Goal: Task Accomplishment & Management: Complete application form

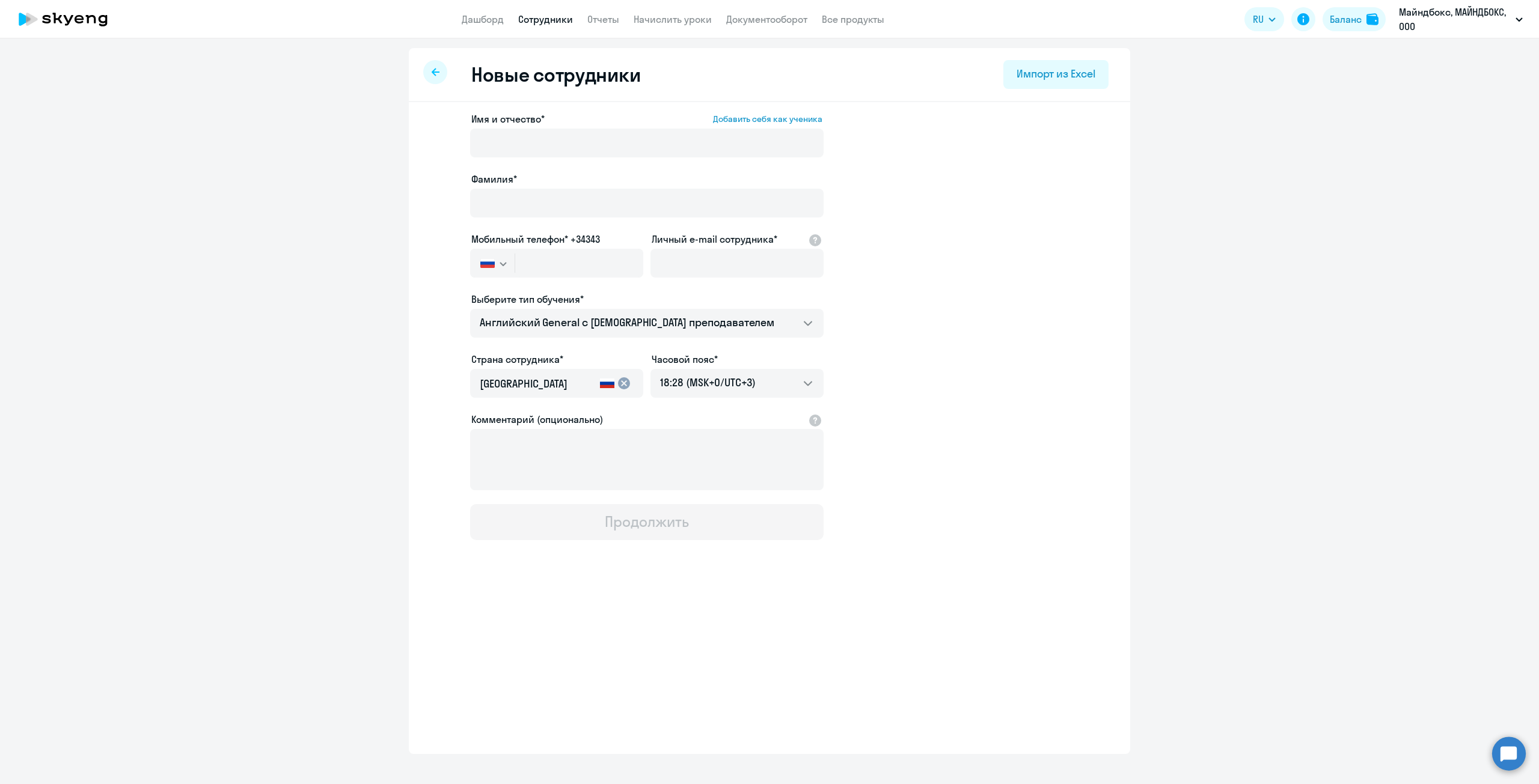
select select "english_adult_not_native_speaker"
select select "3"
click at [428, 69] on div at bounding box center [435, 72] width 24 height 24
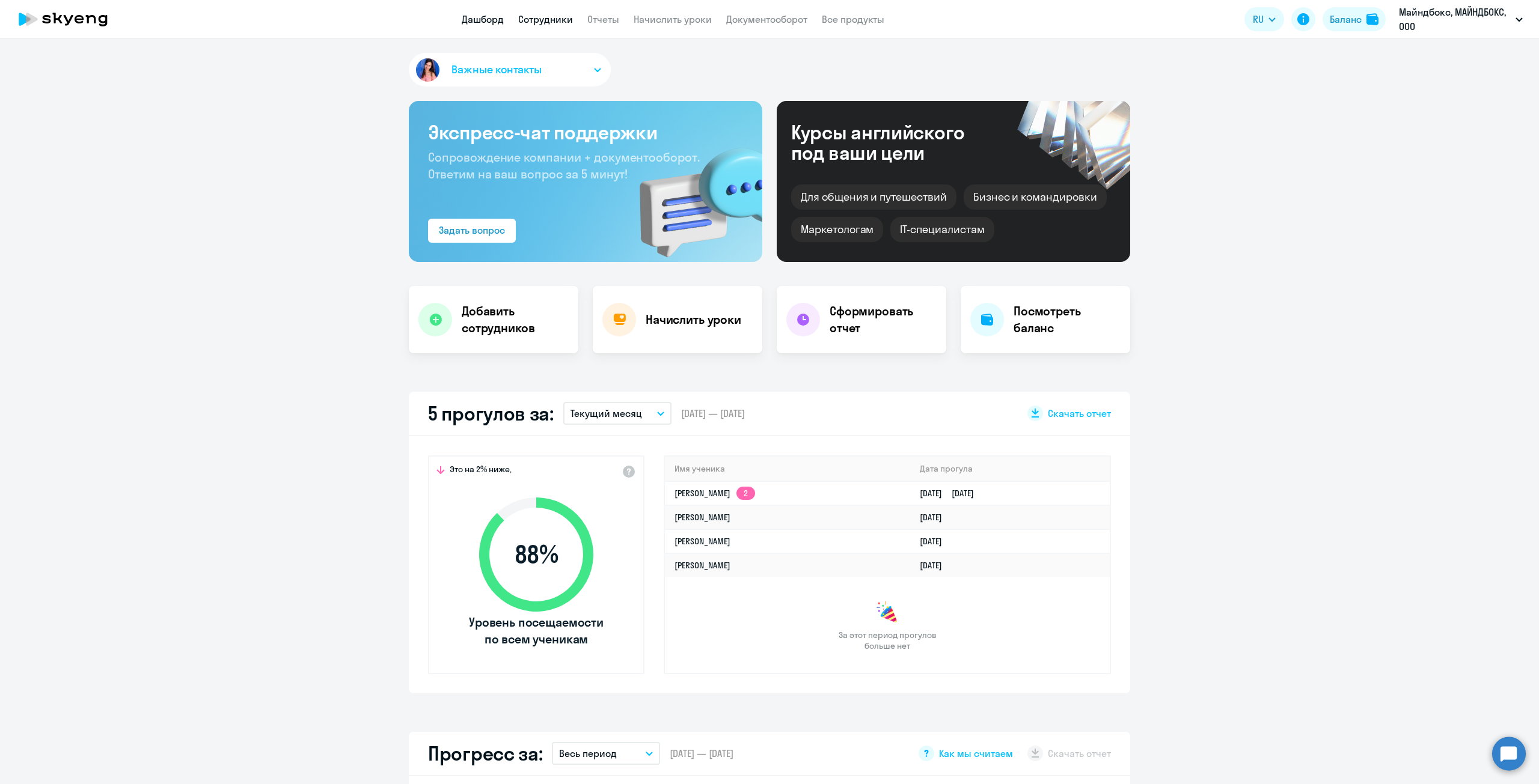
click at [532, 20] on link "Сотрудники" at bounding box center [545, 19] width 54 height 12
select select "30"
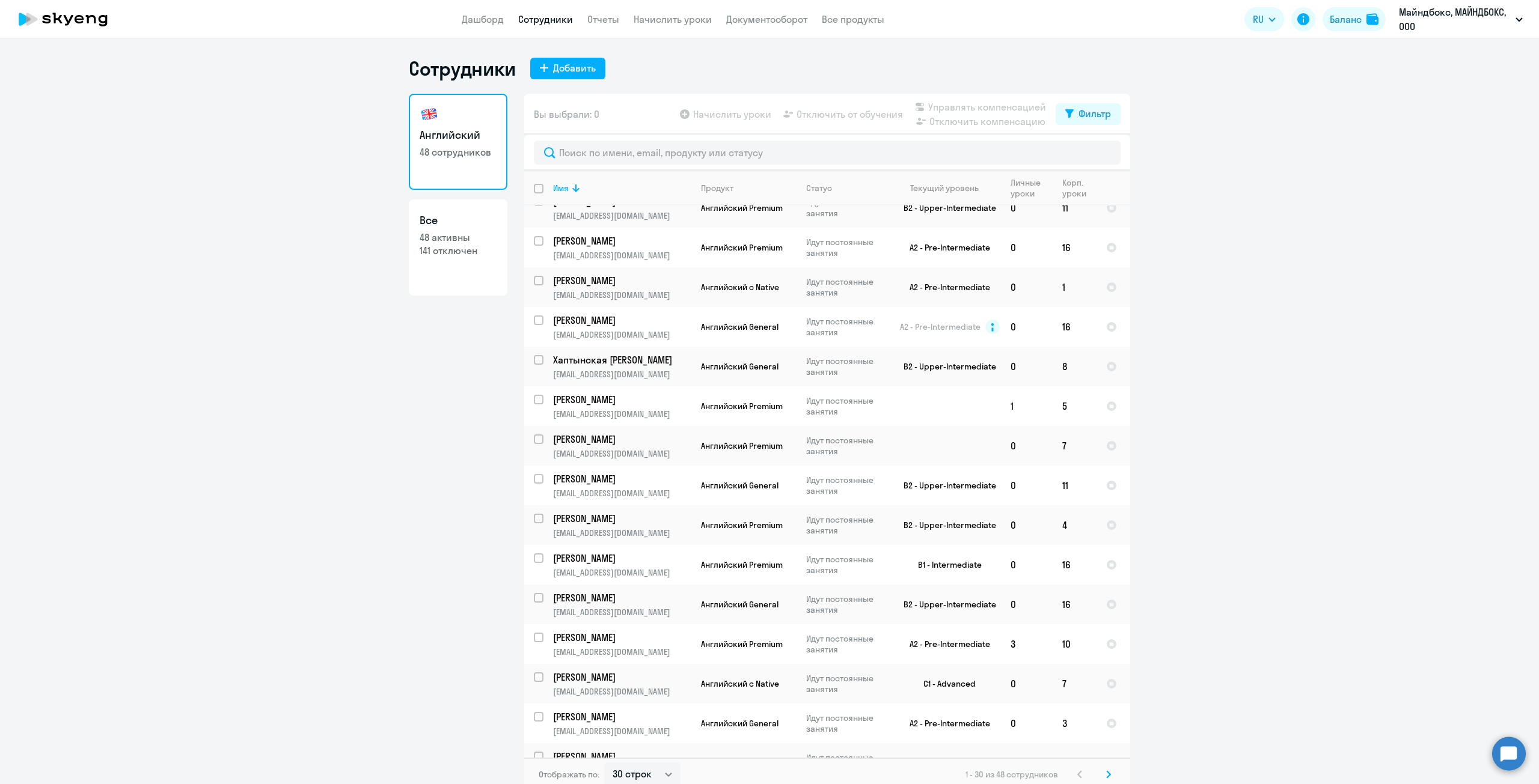
scroll to position [240, 0]
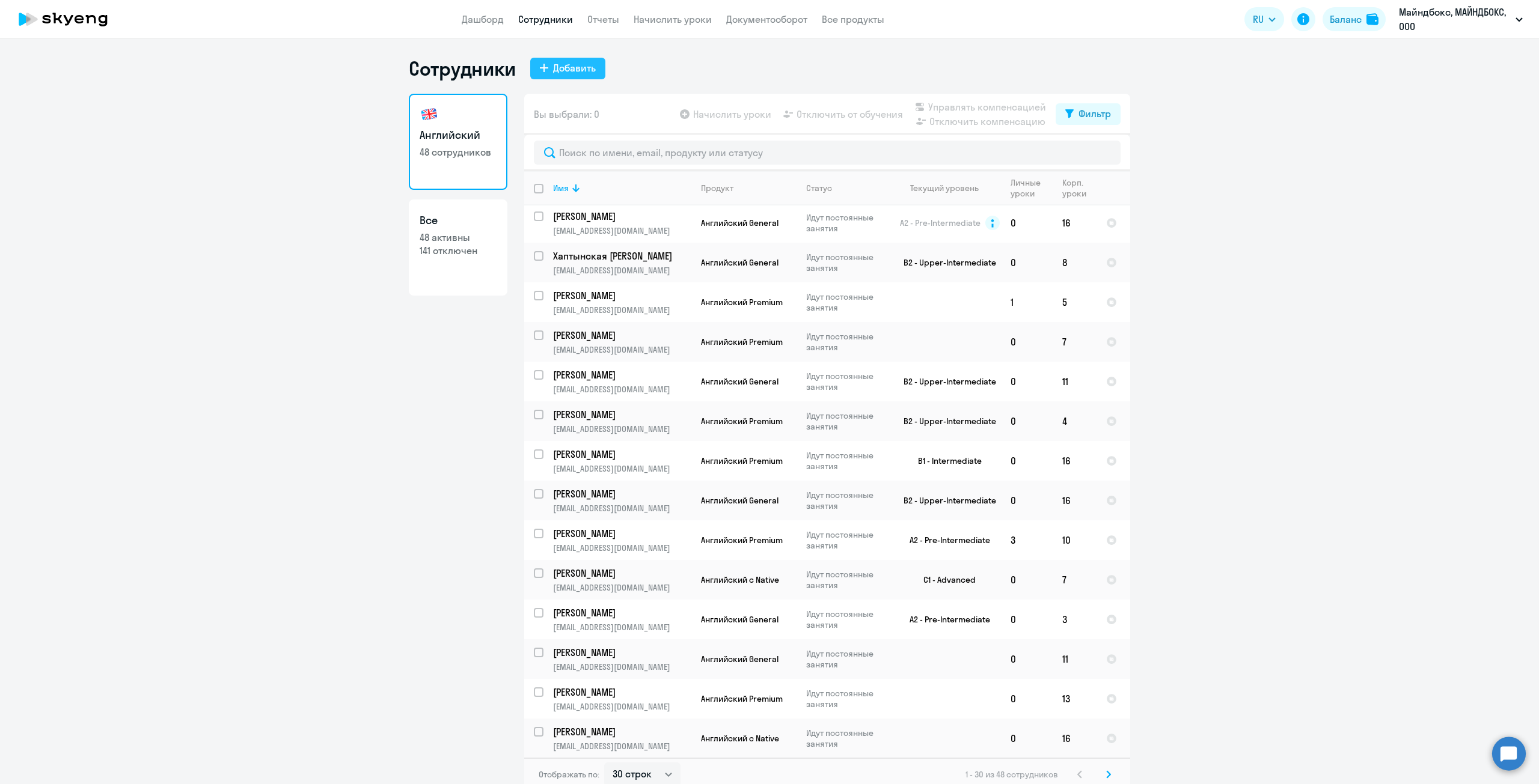
click at [563, 72] on div "Добавить" at bounding box center [575, 68] width 43 height 14
select select "english_adult_not_native_speaker"
select select "3"
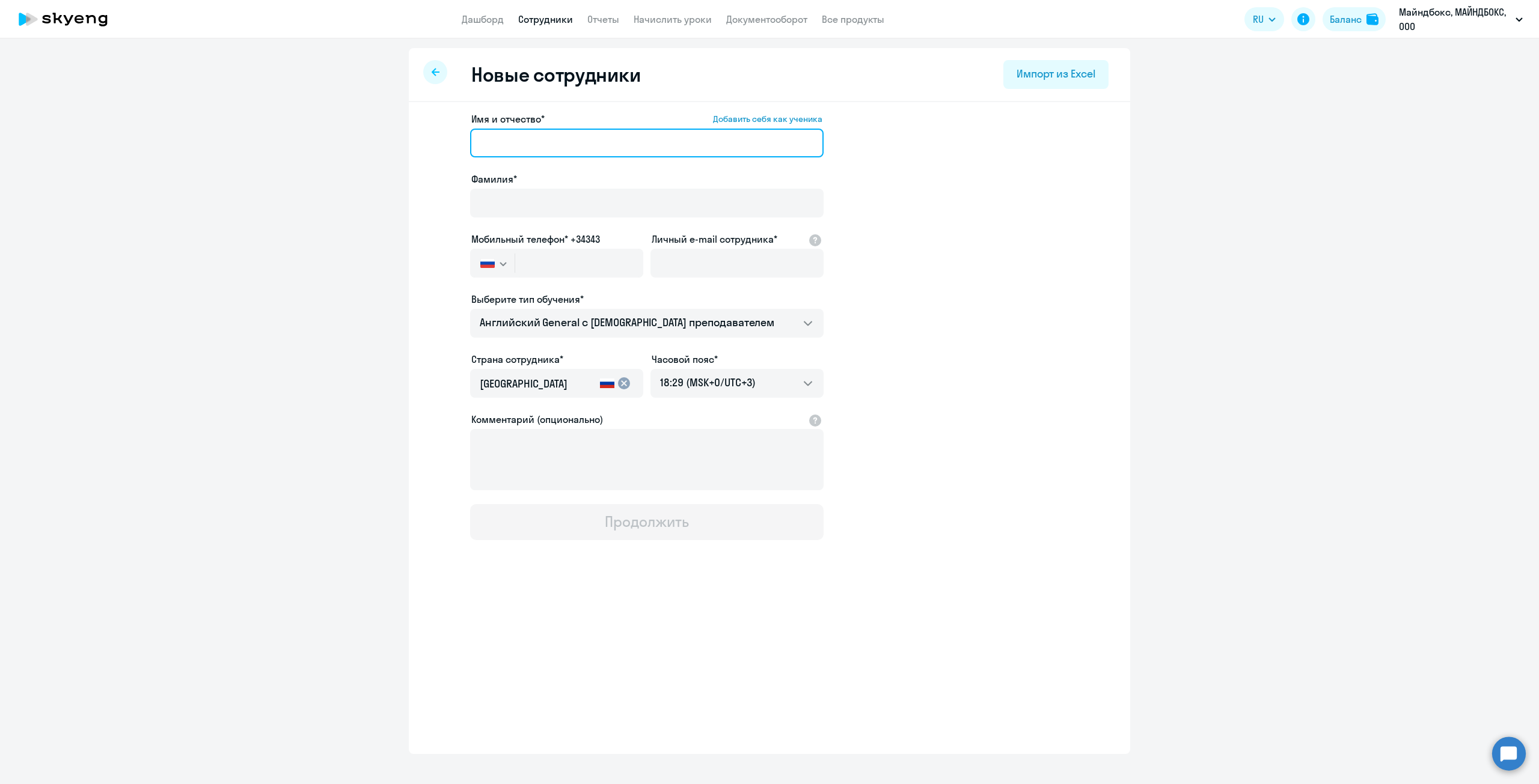
click at [528, 152] on input "Имя и отчество* Добавить себя как ученика" at bounding box center [647, 143] width 353 height 29
type input "F"
type input "[PERSON_NAME]"
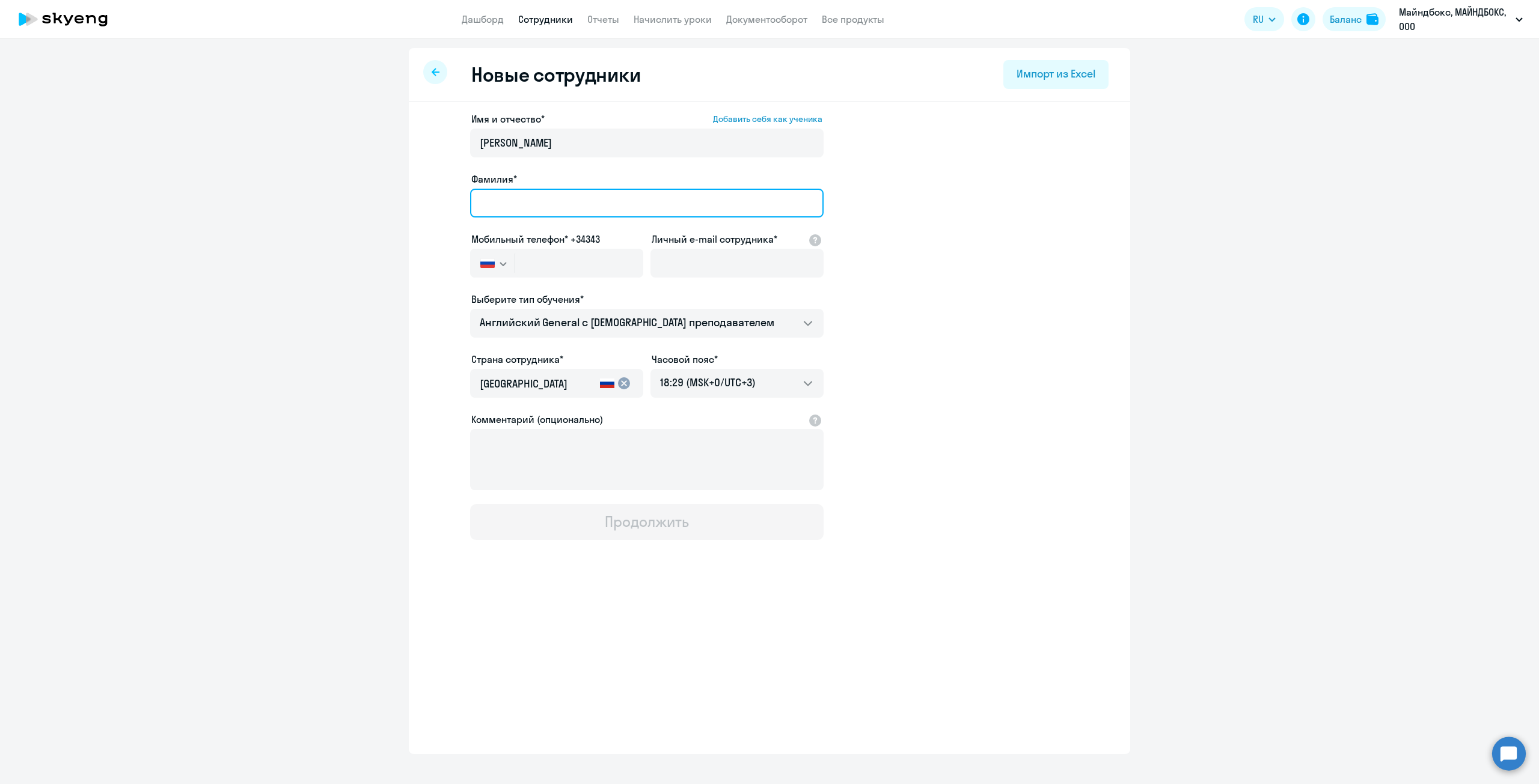
click at [545, 199] on input "Фамилия*" at bounding box center [647, 203] width 353 height 29
type input "[PERSON_NAME]"
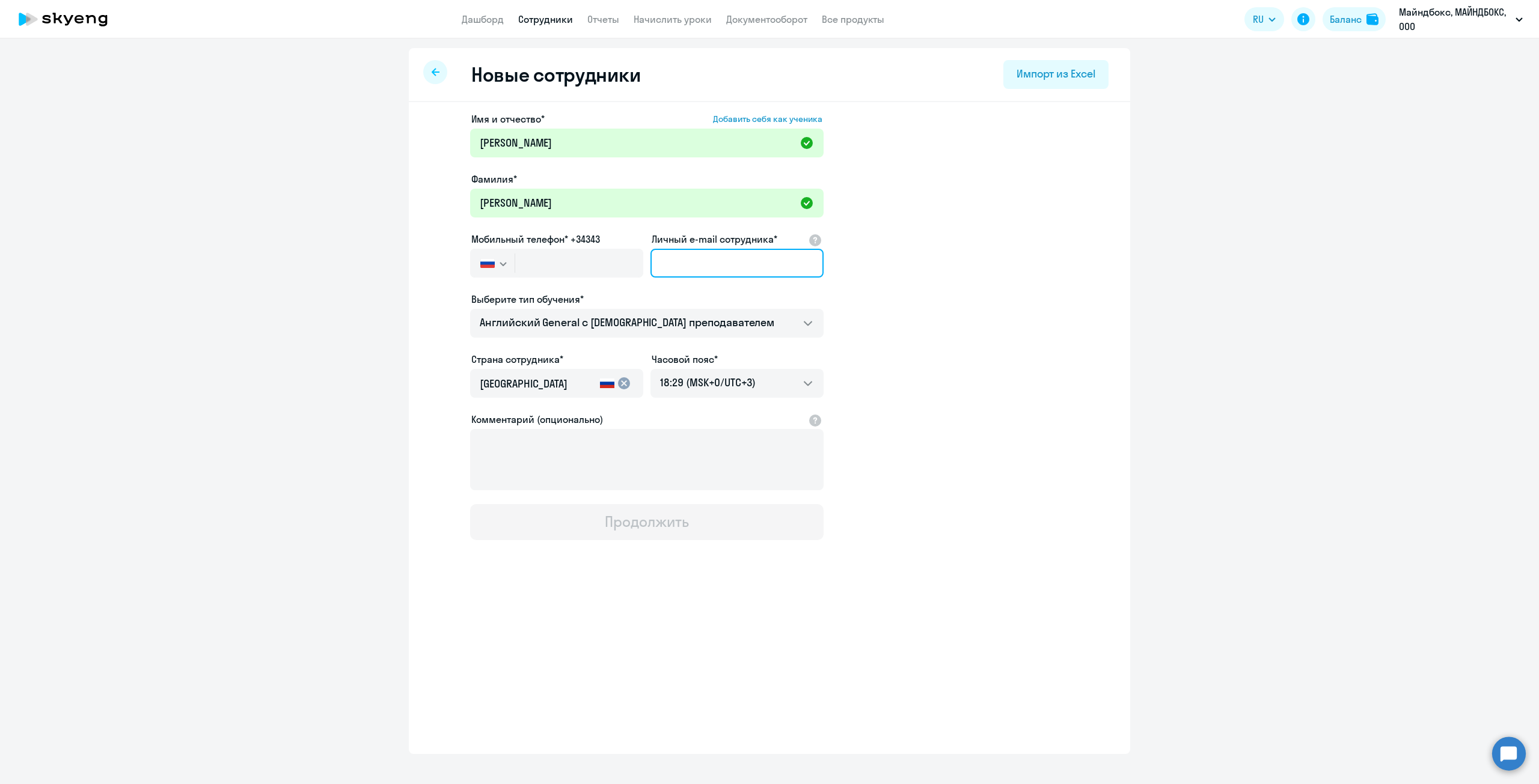
click at [700, 255] on input "Личный e-mail сотрудника*" at bounding box center [737, 263] width 173 height 29
paste input "[EMAIL_ADDRESS][DOMAIN_NAME]"
type input "[EMAIL_ADDRESS][DOMAIN_NAME]"
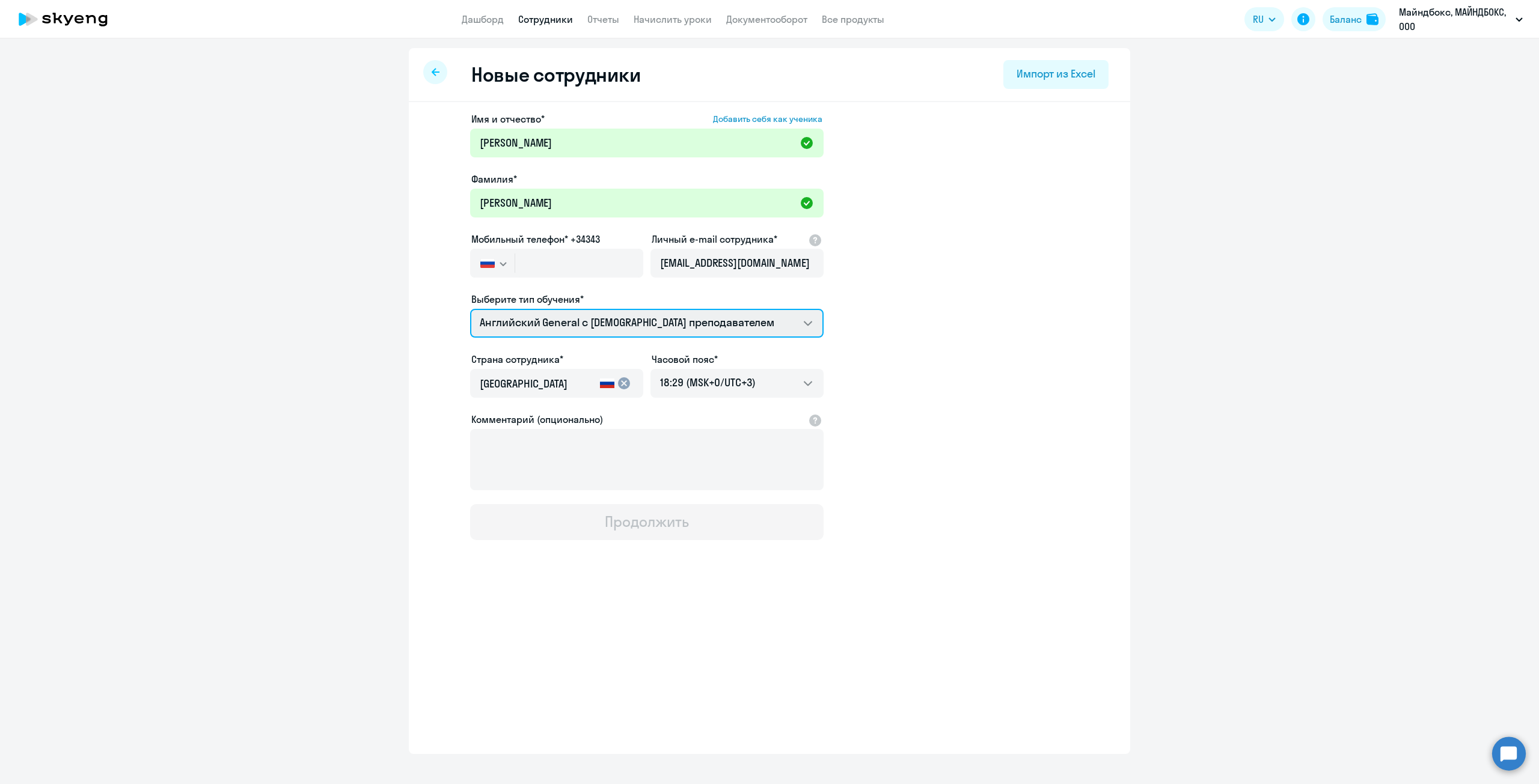
click at [562, 323] on select "Talks 15 минутные разговоры на английском Премиум английский с русскоговорящим …" at bounding box center [647, 323] width 353 height 29
select select "english_adult_not_native_speaker_premium"
click at [470, 309] on select "Talks 15 минутные разговоры на английском Премиум английский с русскоговорящим …" at bounding box center [647, 323] width 353 height 29
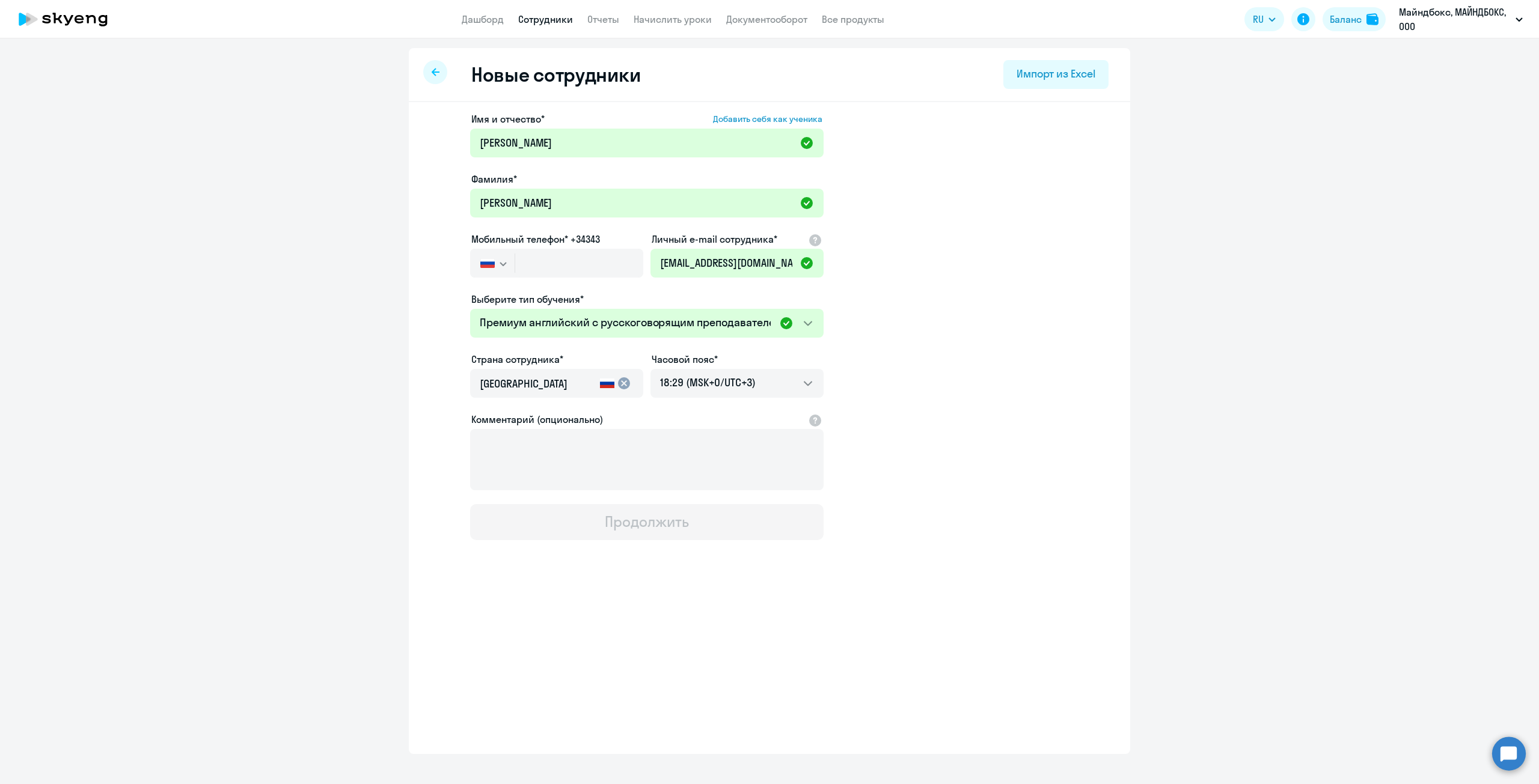
click at [1017, 348] on app-new-student-form "Имя и отчество* Добавить себя как ученика [PERSON_NAME]* [PERSON_NAME] Мобильны…" at bounding box center [769, 326] width 683 height 429
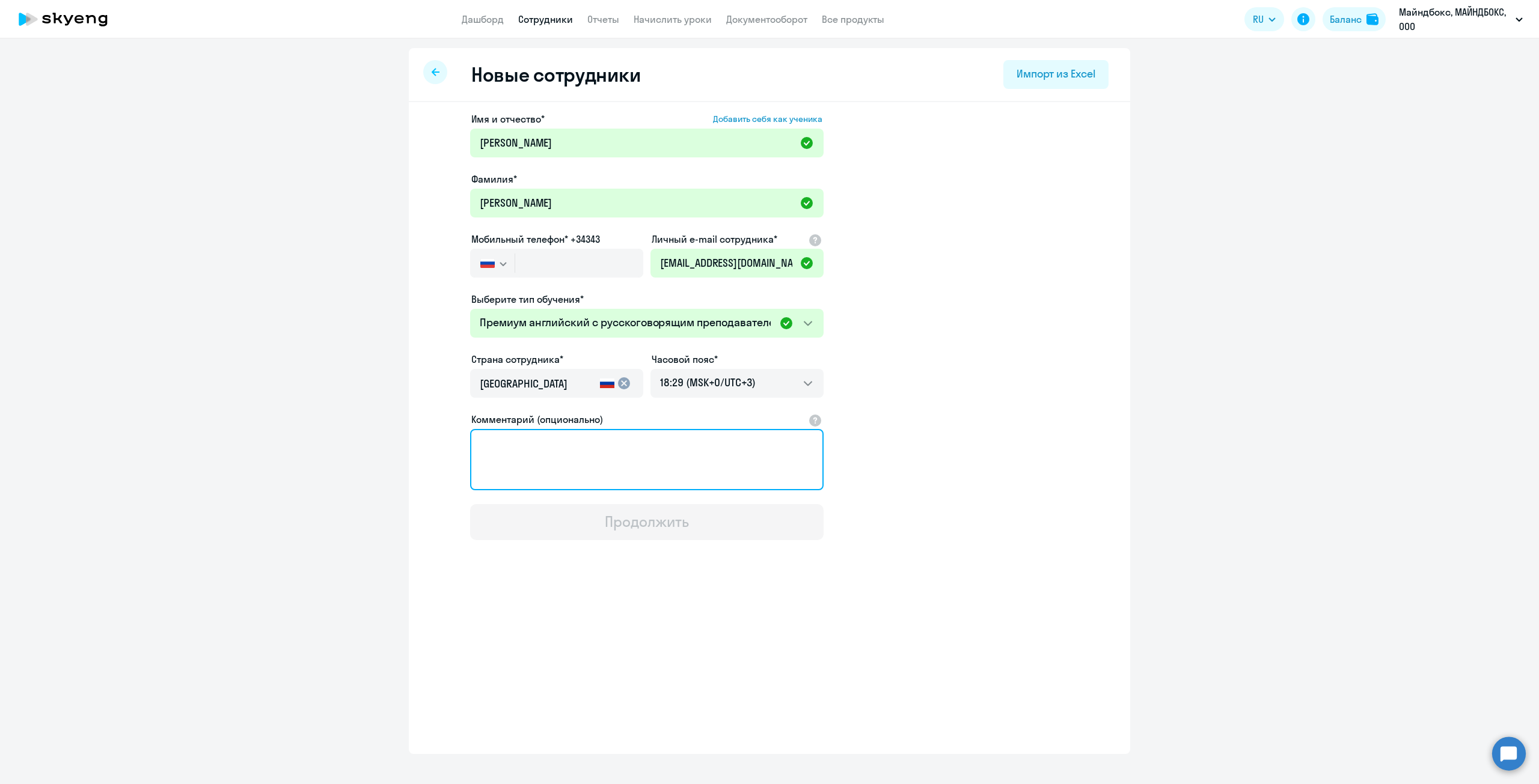
click at [661, 445] on textarea "Комментарий (опционально)" at bounding box center [647, 460] width 353 height 62
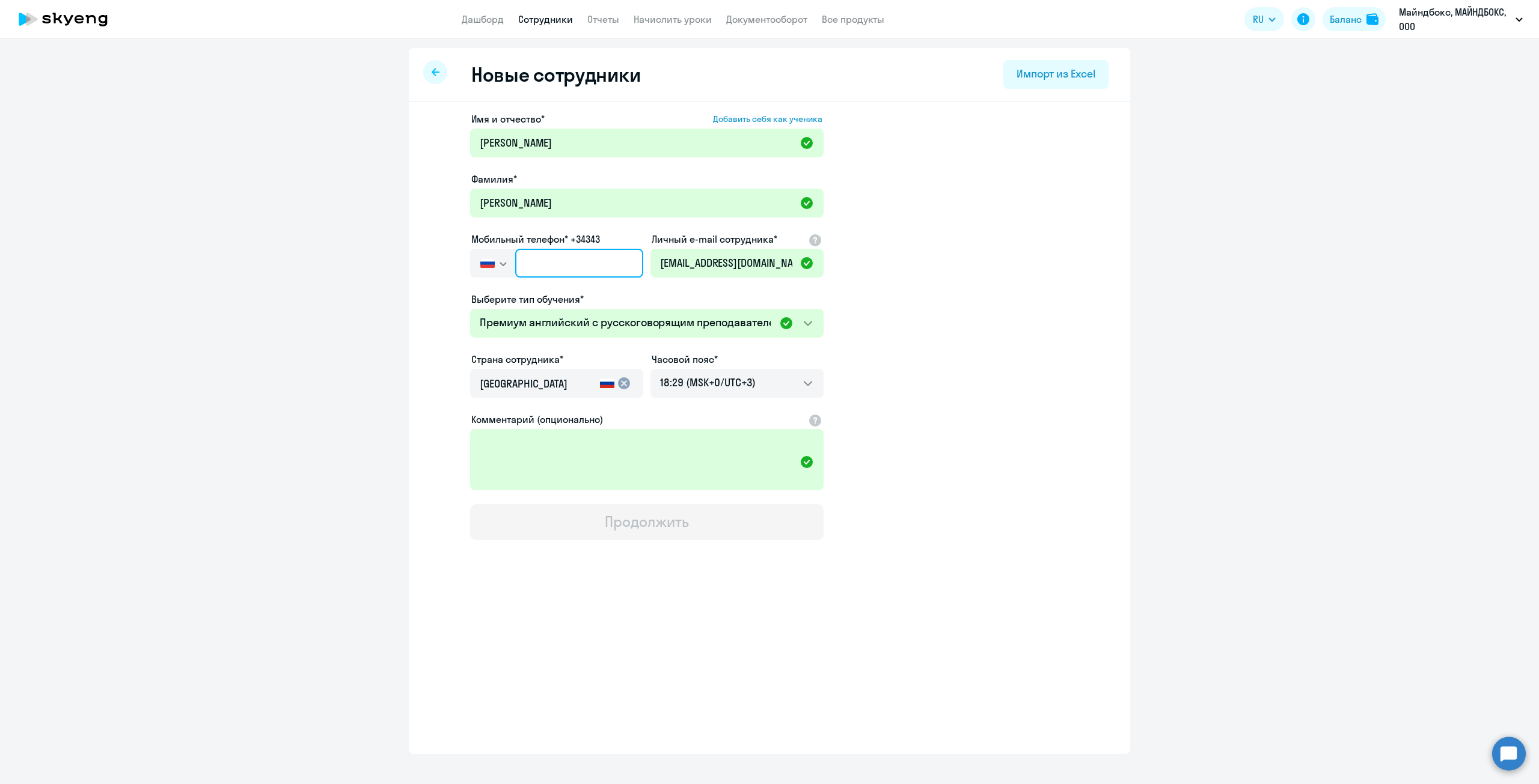
click at [580, 258] on input "text" at bounding box center [579, 263] width 128 height 29
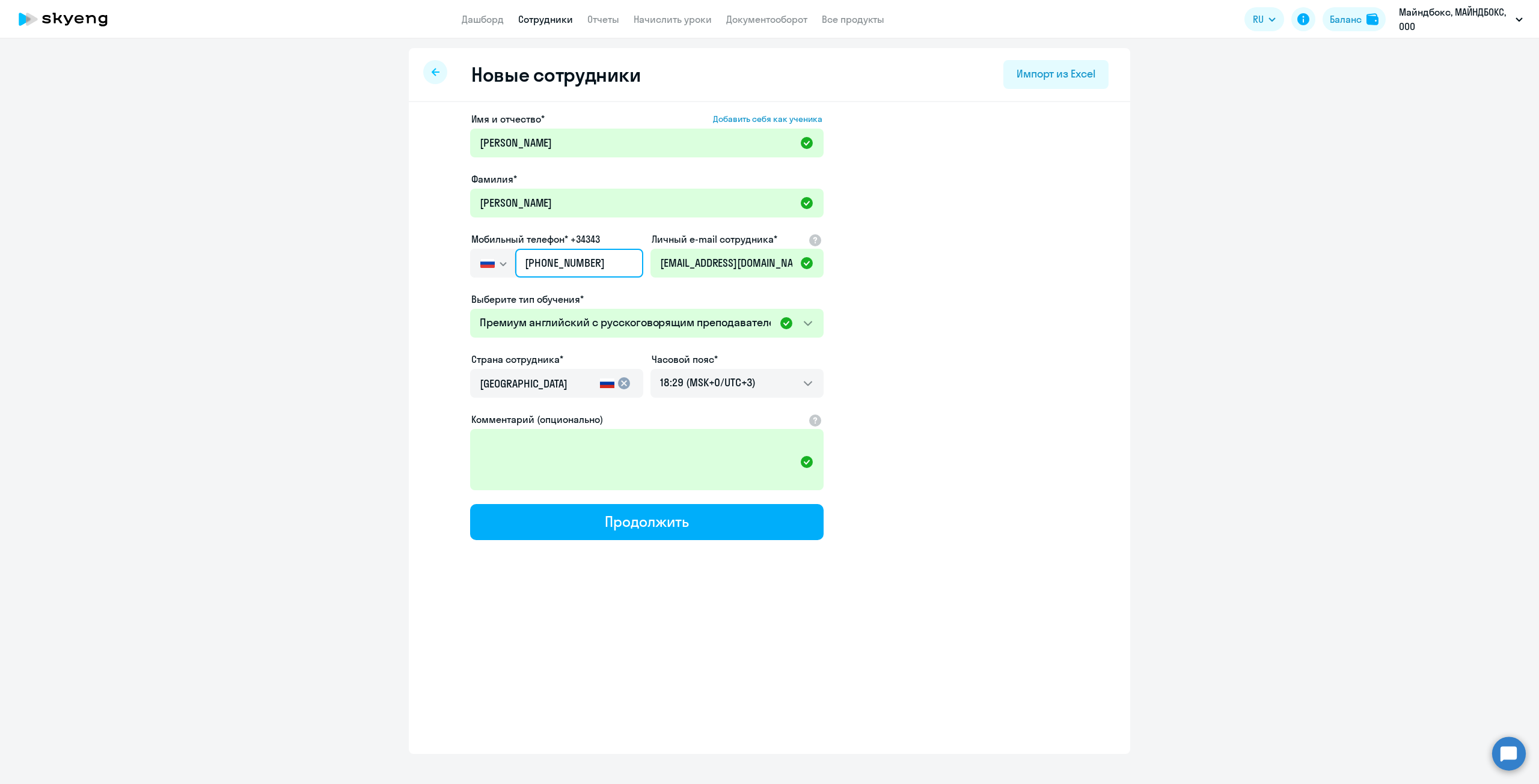
type input "[PHONE_NUMBER]"
drag, startPoint x: 1114, startPoint y: 451, endPoint x: 1106, endPoint y: 446, distance: 9.4
click at [1114, 450] on div "Имя и отчество* Добавить себя как ученика [PERSON_NAME]* [PERSON_NAME] Мобильны…" at bounding box center [769, 366] width 721 height 528
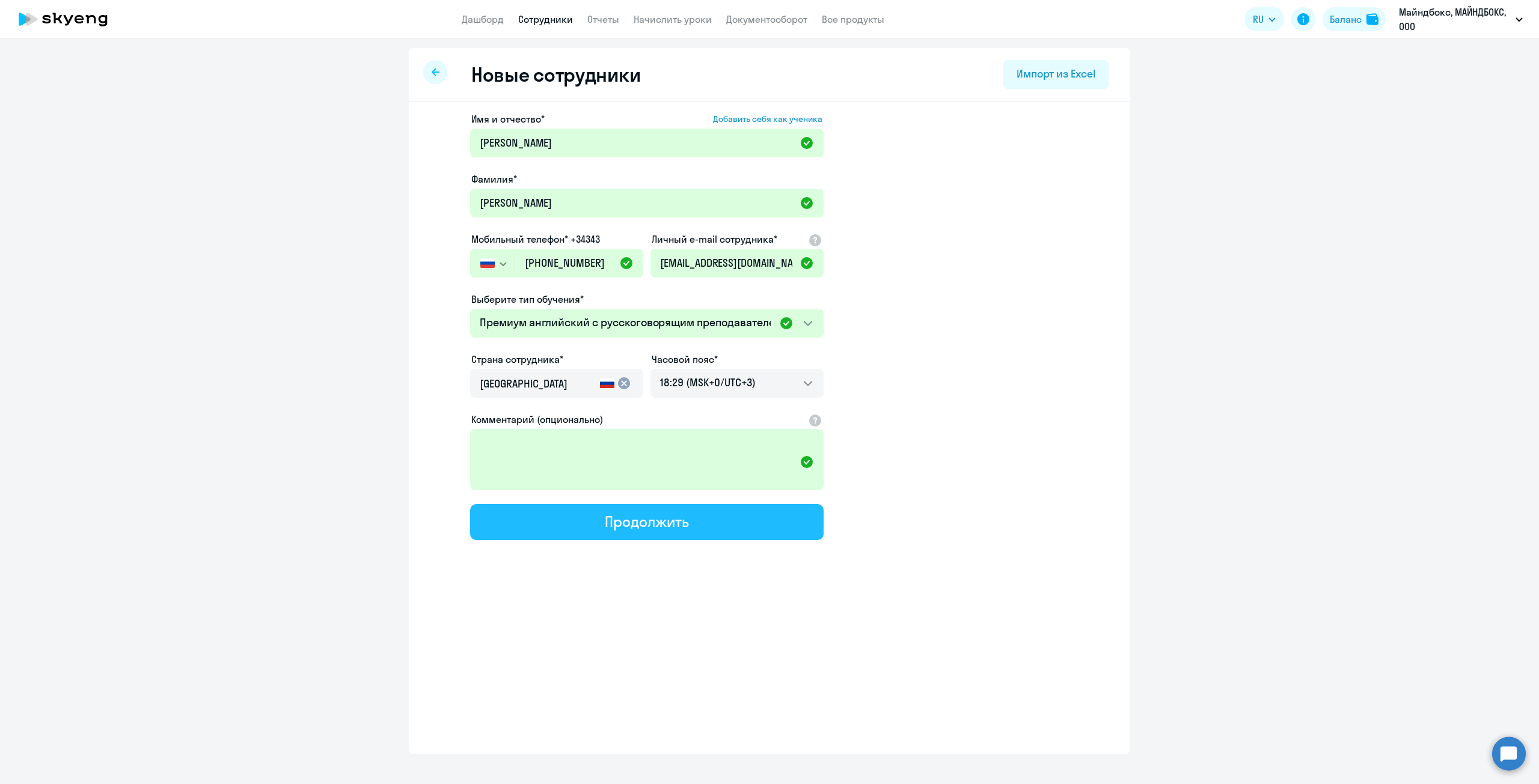
click at [719, 519] on button "Продолжить" at bounding box center [647, 522] width 353 height 36
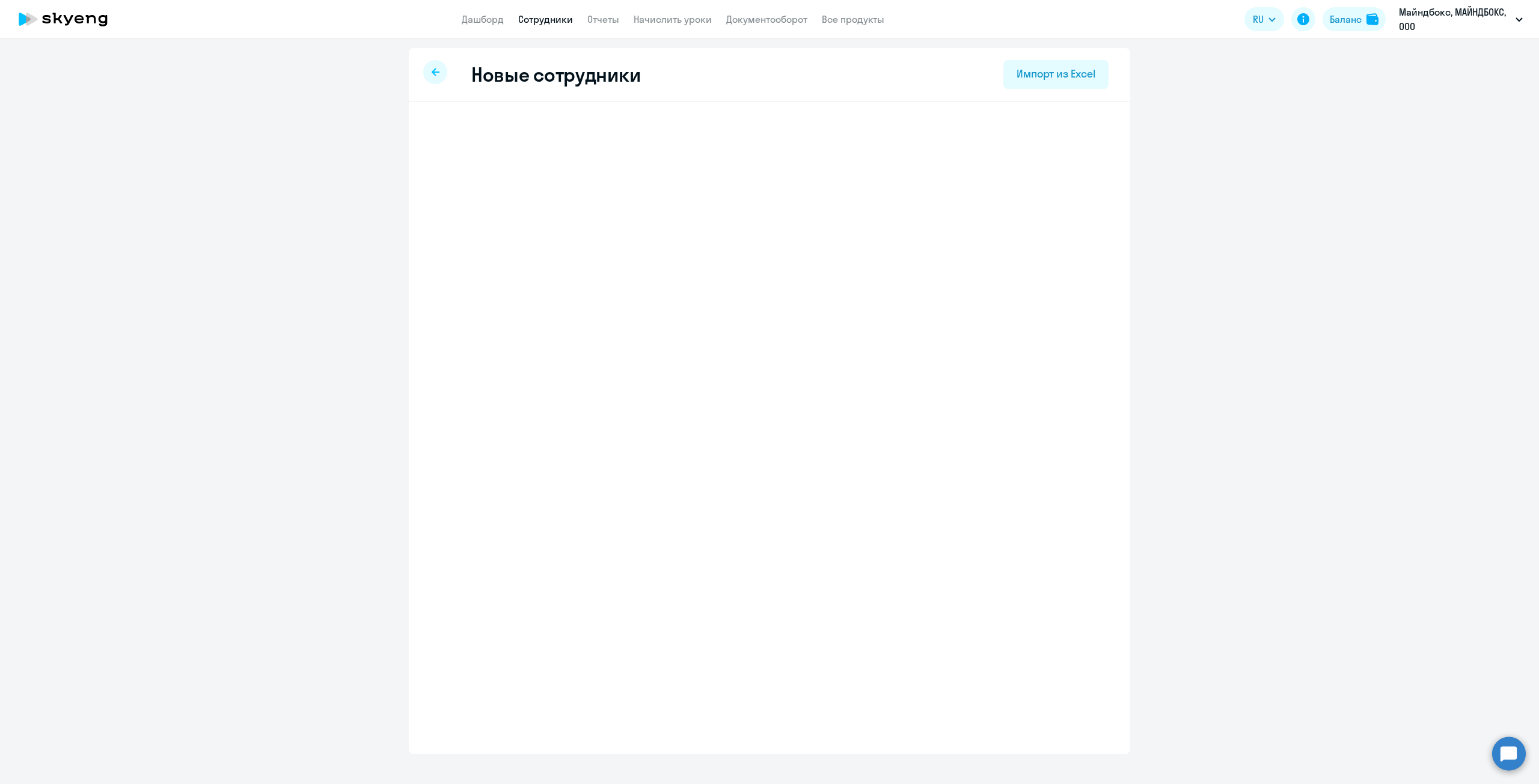
select select "english_adult_not_native_speaker_premium"
select select "3"
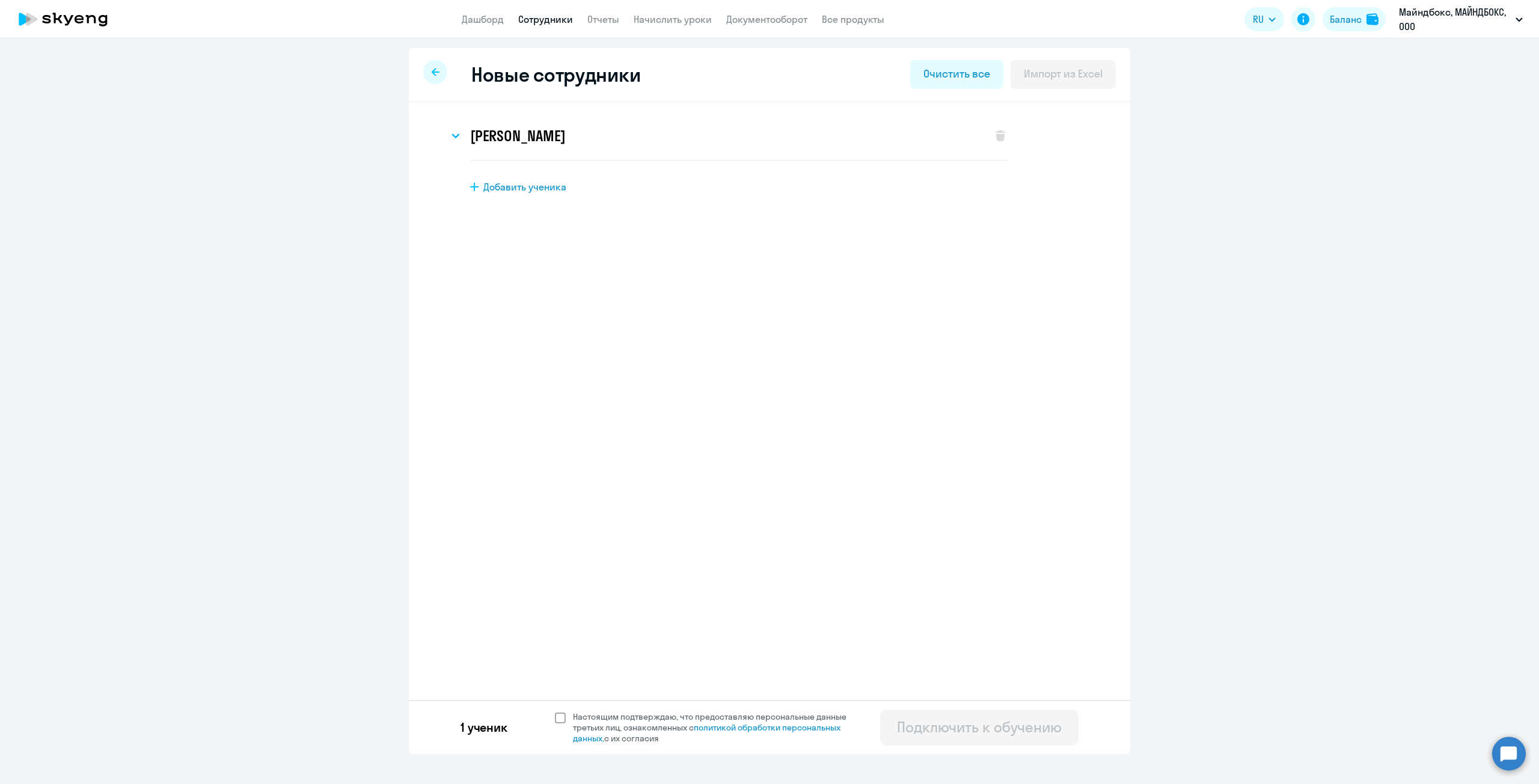
click at [563, 715] on span at bounding box center [560, 718] width 11 height 11
click at [555, 712] on input "Настоящим подтверждаю, что предоставляю персональные данные третьих лиц, ознако…" at bounding box center [554, 711] width 1 height 1
checkbox input "true"
click at [939, 734] on div "Подключить к обучению" at bounding box center [979, 727] width 165 height 19
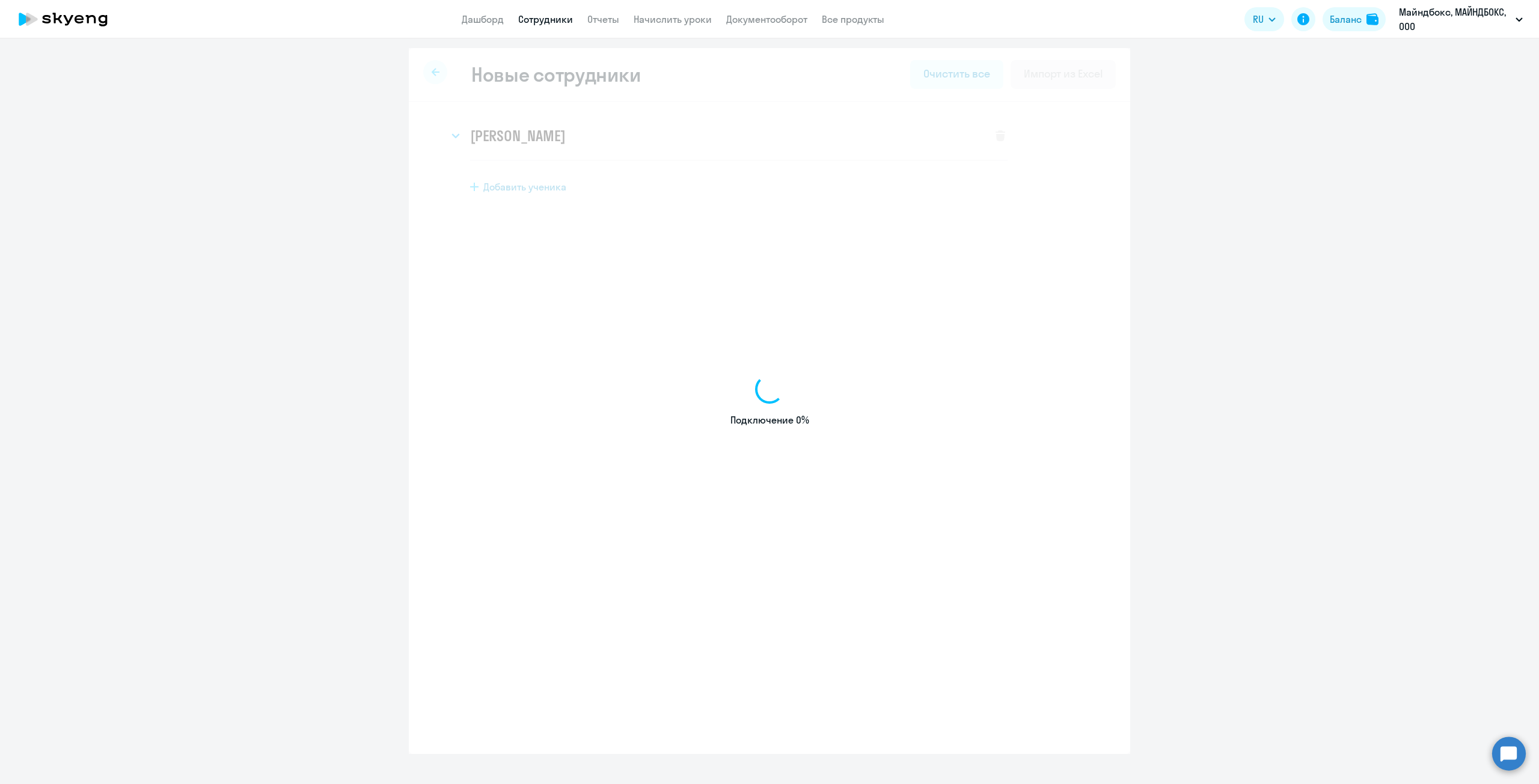
select select "english_adult_not_native_speaker"
select select "3"
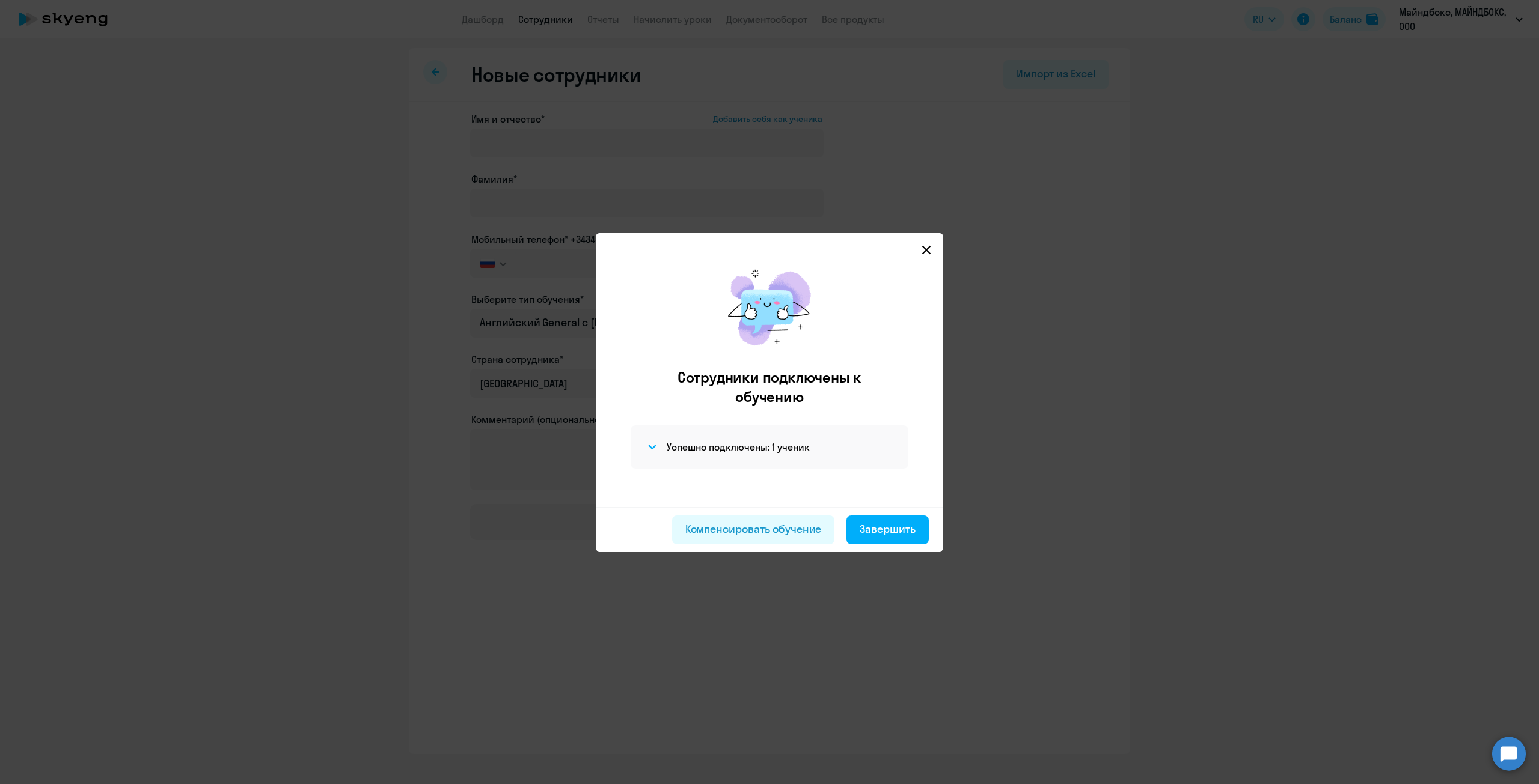
click at [658, 19] on div at bounding box center [769, 392] width 1539 height 784
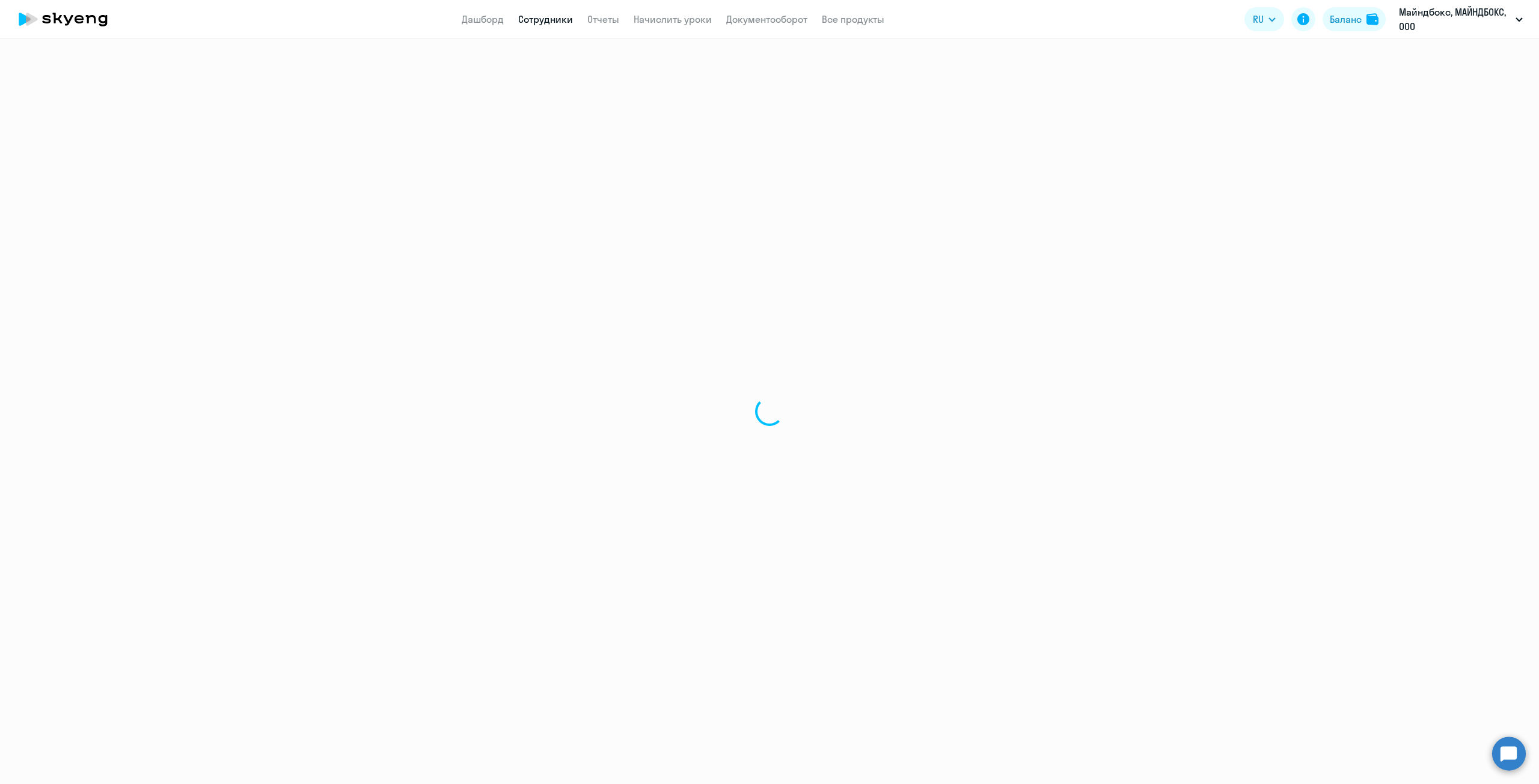
select select "30"
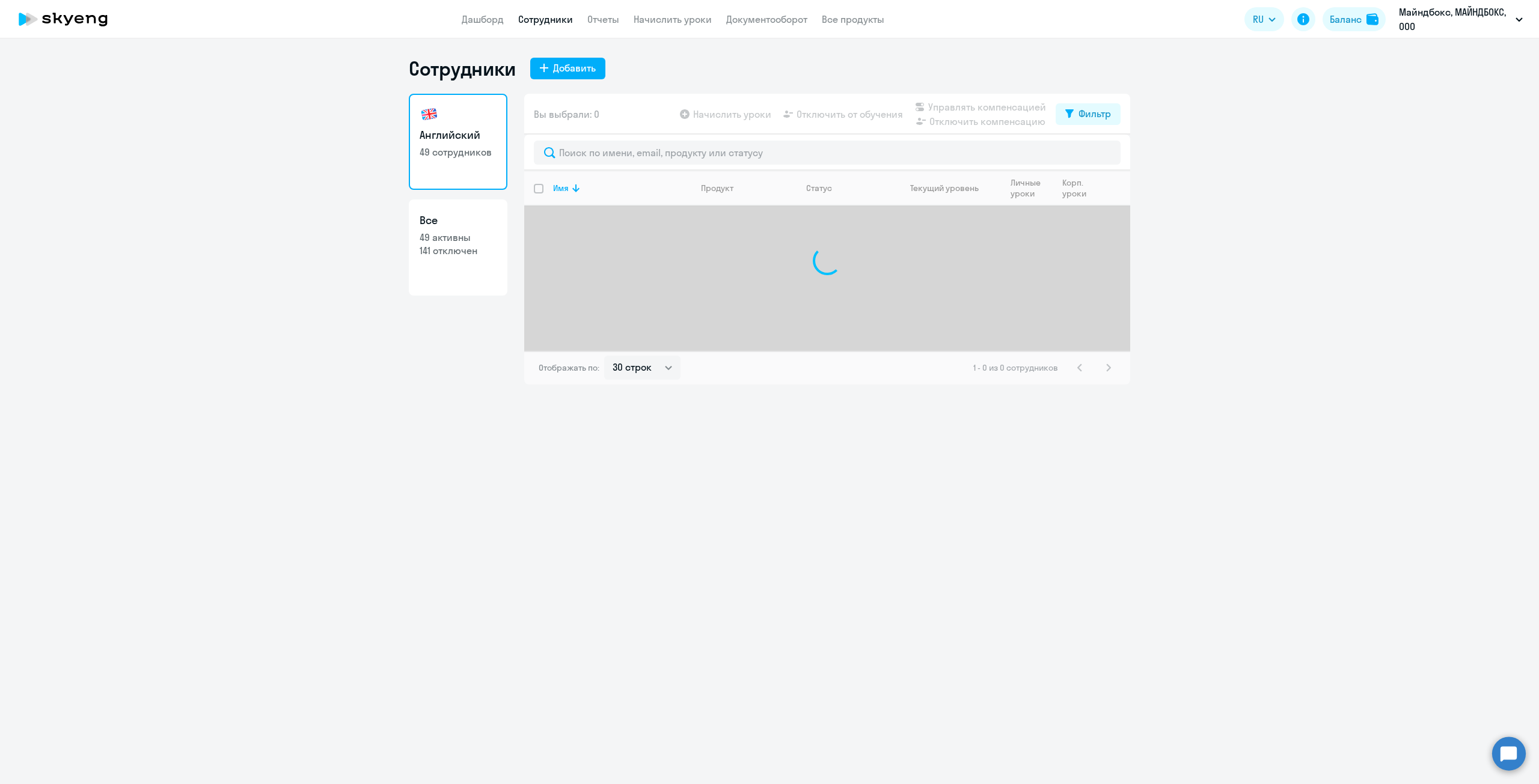
click at [662, 27] on app-header "Дашборд Сотрудники Отчеты Начислить уроки Документооборот Все продукты Дашборд …" at bounding box center [769, 19] width 1539 height 39
click at [660, 19] on link "Начислить уроки" at bounding box center [672, 19] width 78 height 12
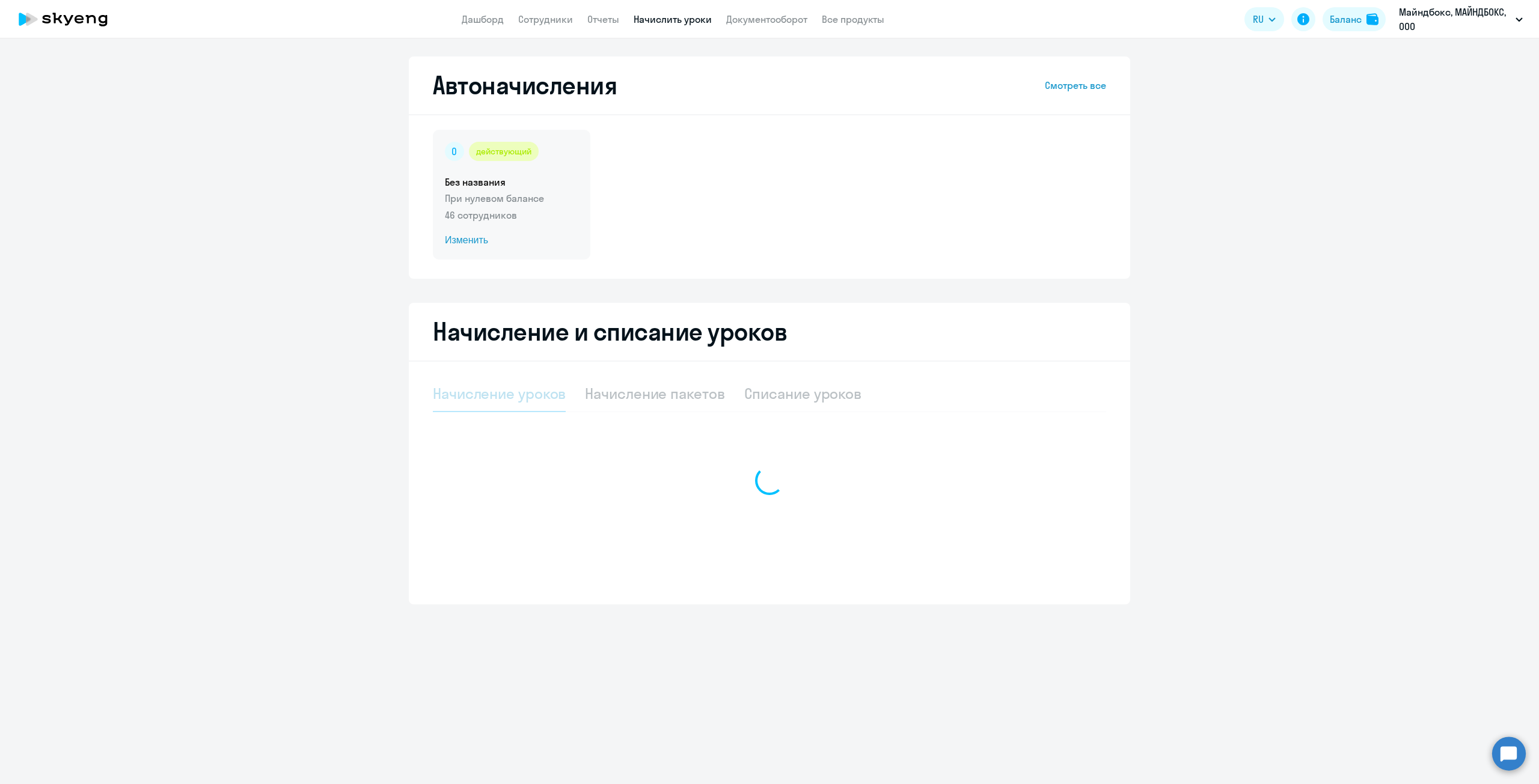
select select "10"
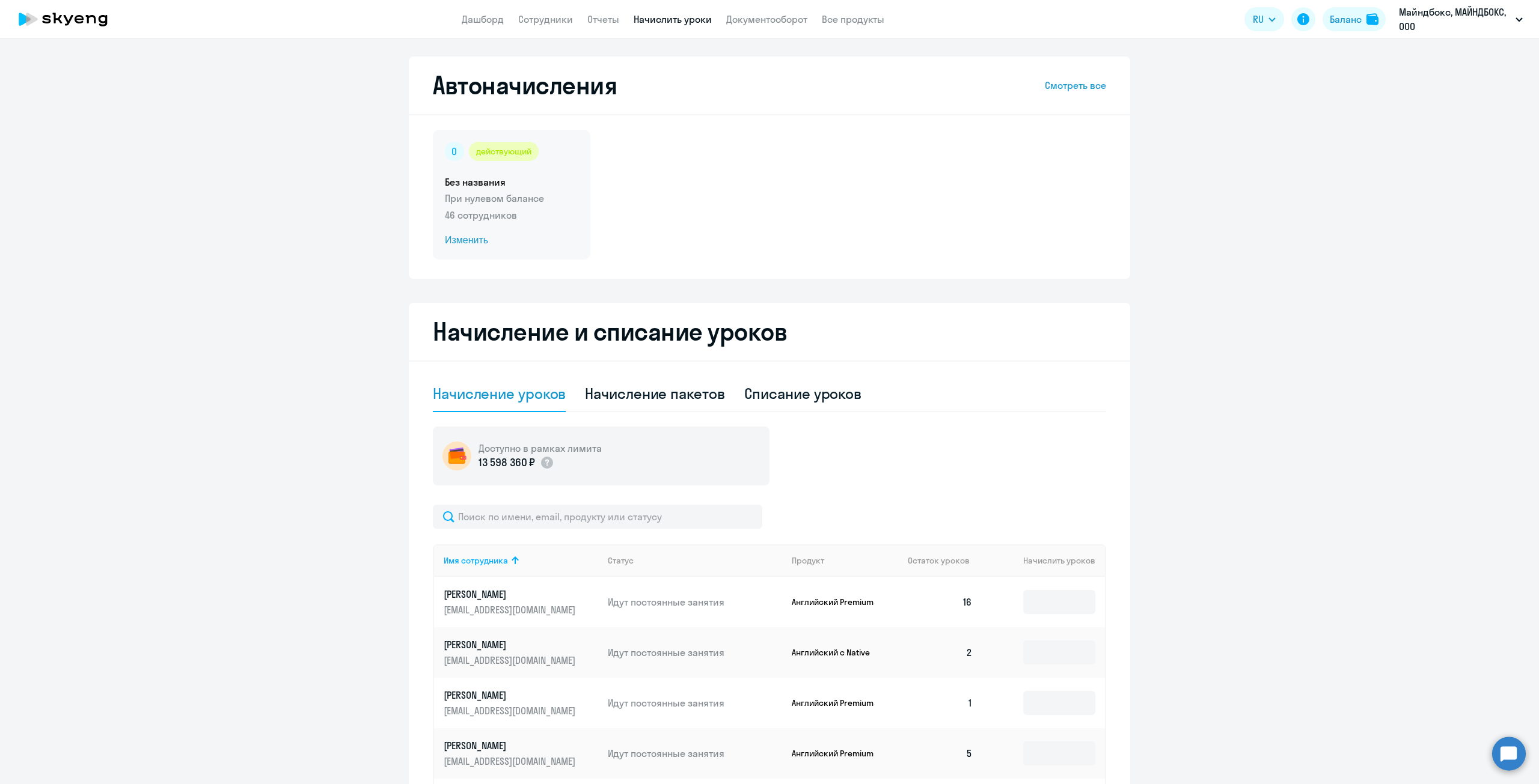
click at [507, 214] on p "46 сотрудников" at bounding box center [512, 215] width 133 height 14
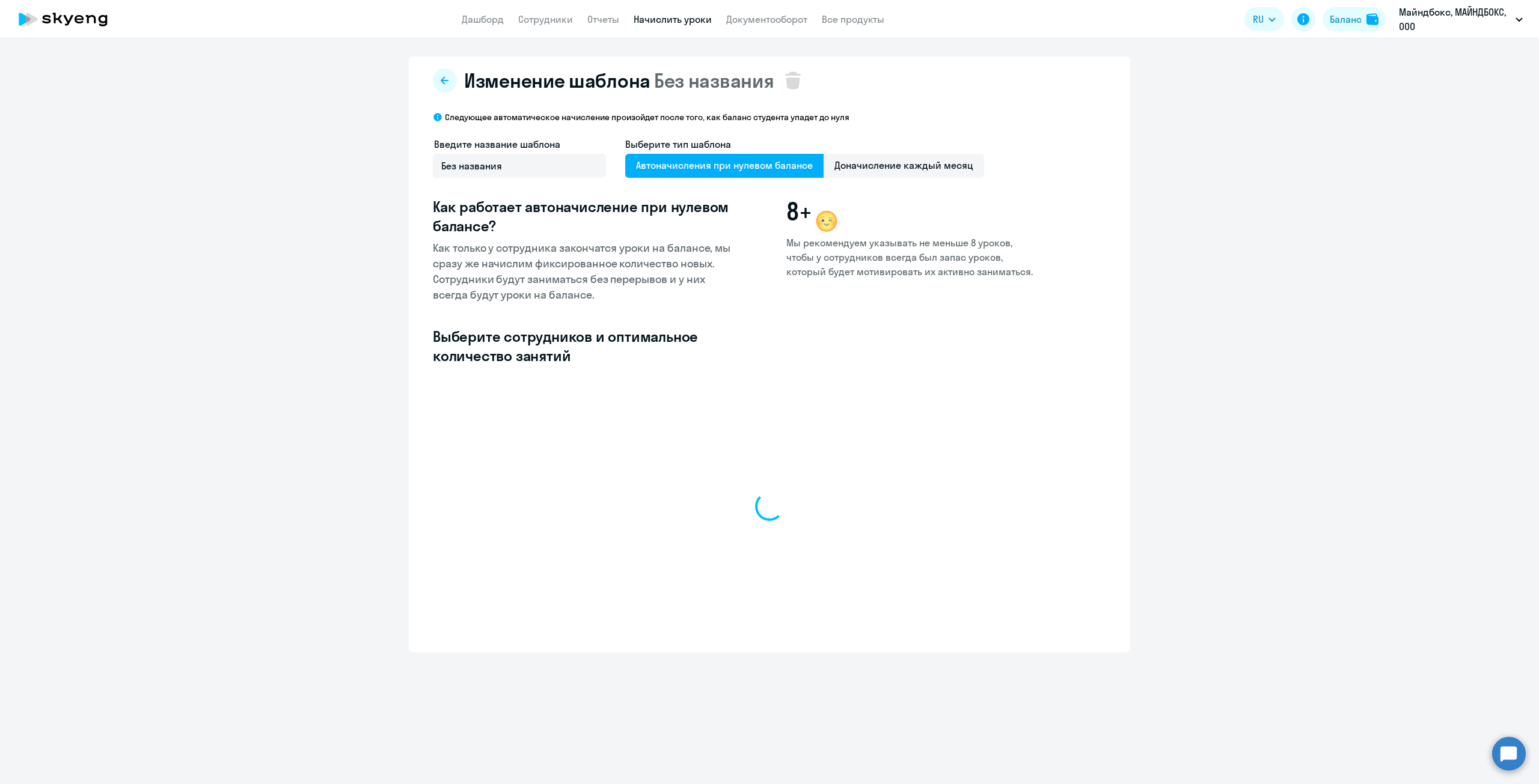
select select "10"
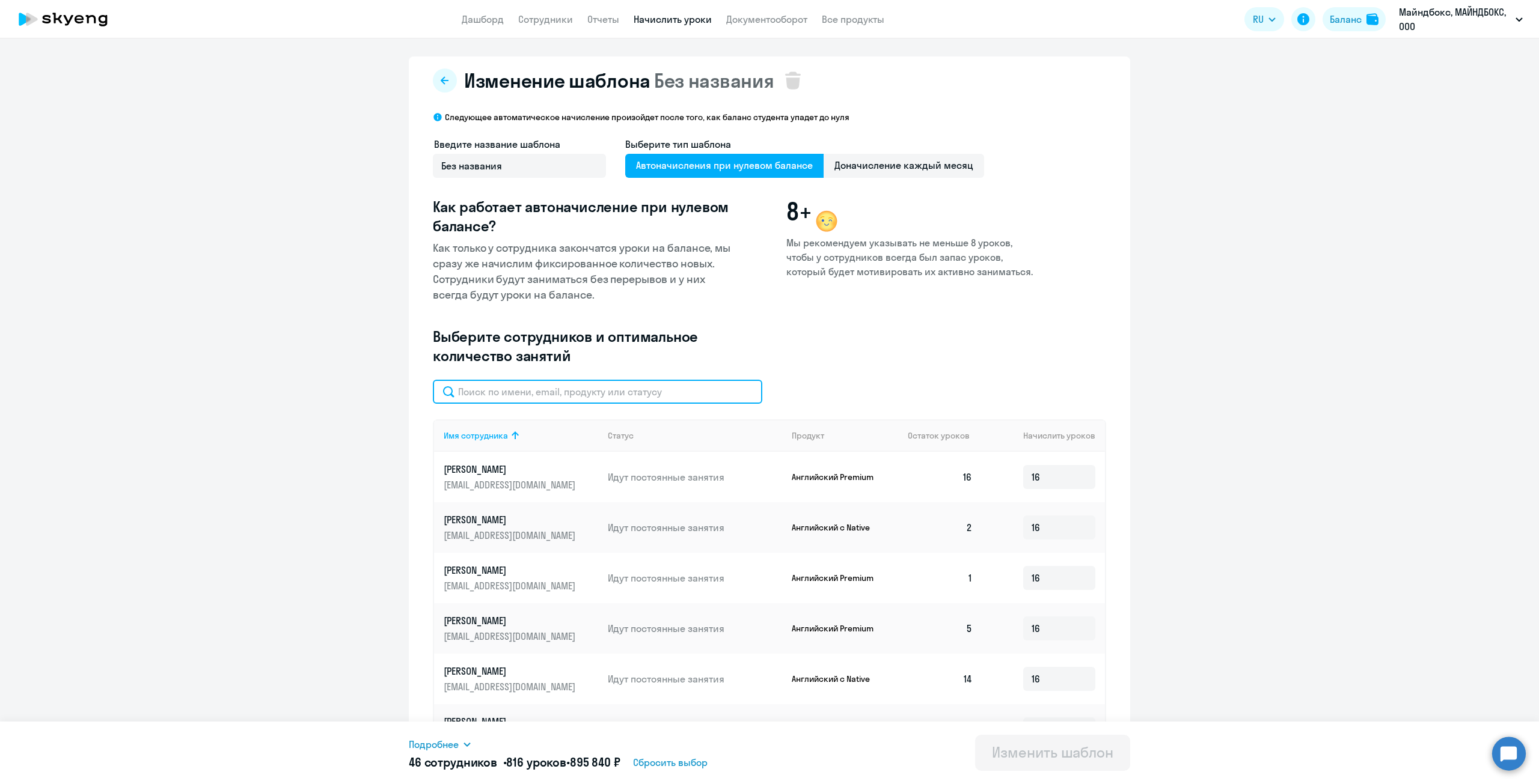
click at [500, 388] on input "text" at bounding box center [598, 392] width 330 height 24
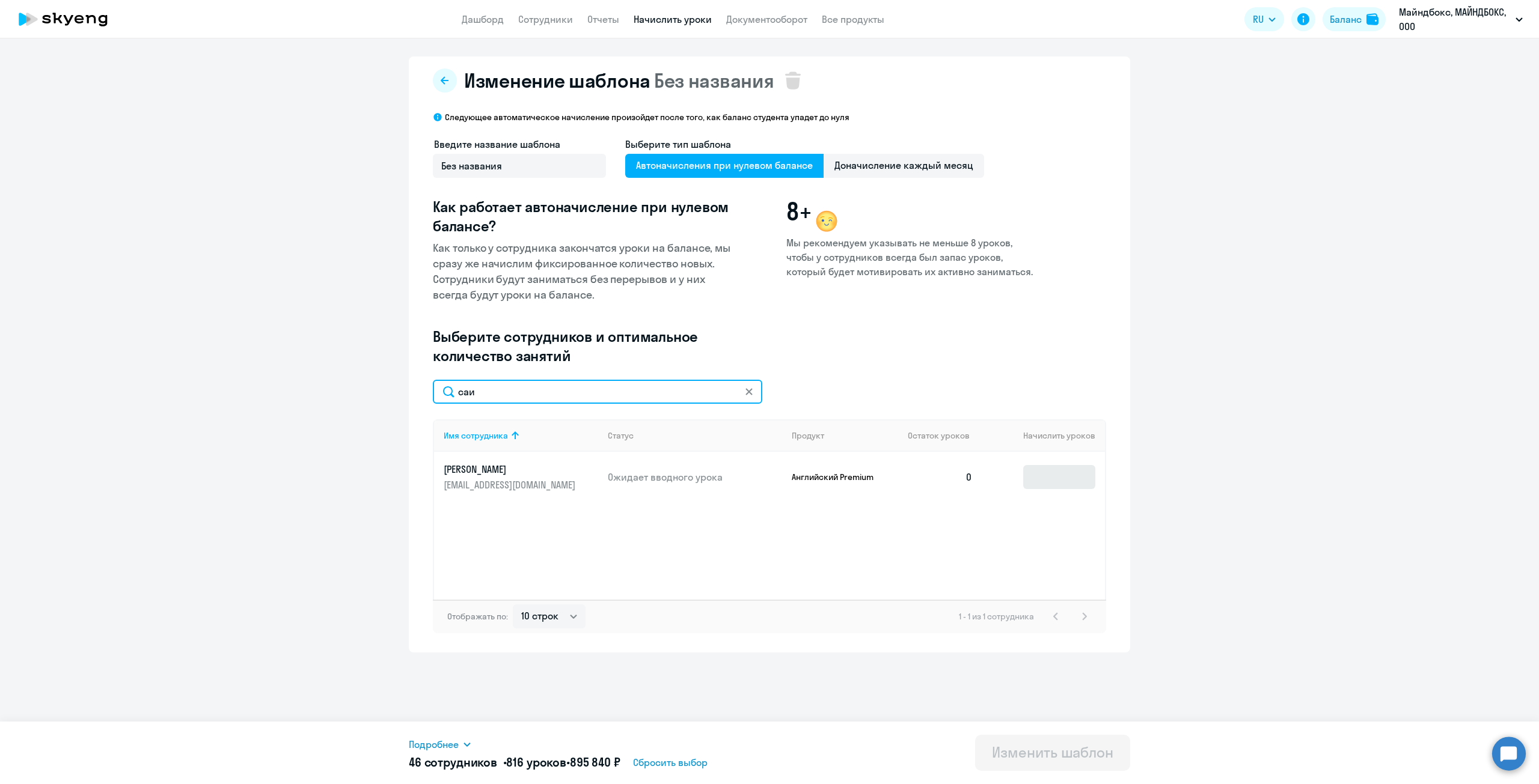
type input "саи"
click at [1045, 476] on input at bounding box center [1059, 477] width 72 height 24
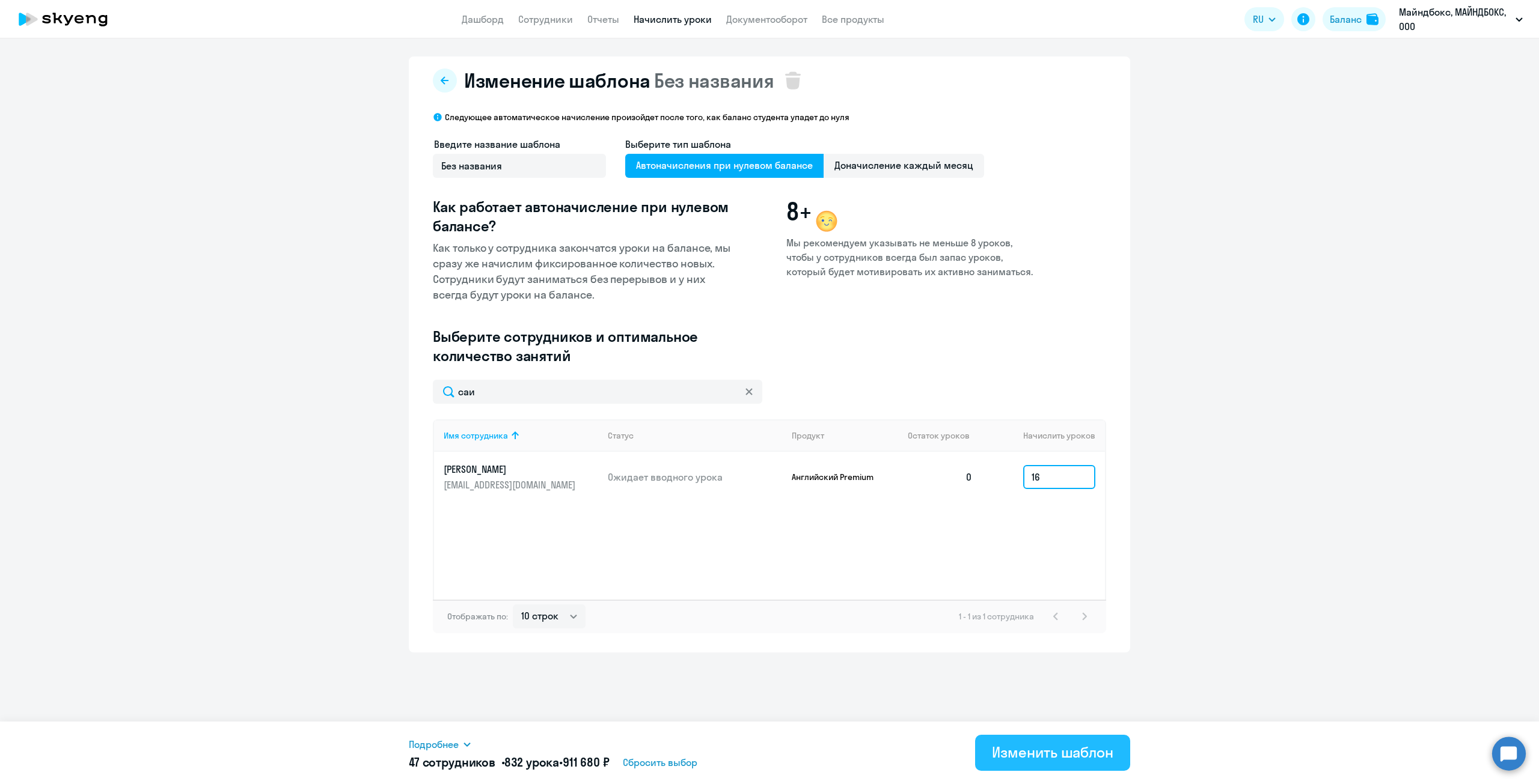
type input "16"
click at [1042, 759] on div "Изменить шаблон" at bounding box center [1052, 752] width 121 height 19
